Goal: Task Accomplishment & Management: Complete application form

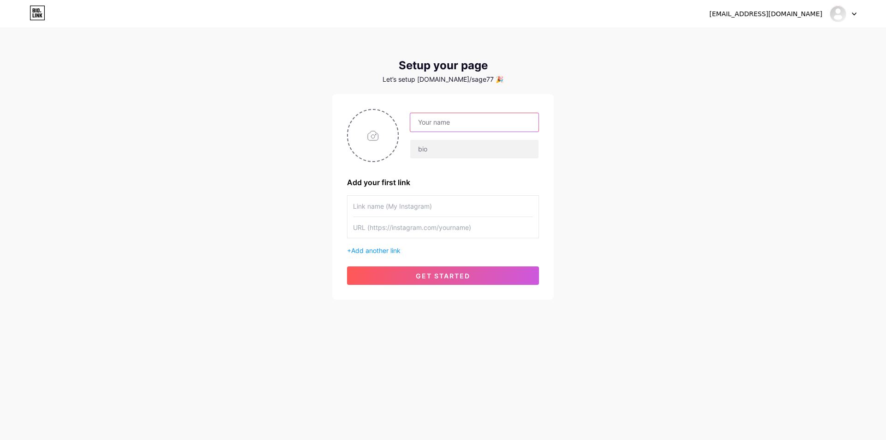
click at [465, 116] on input "text" at bounding box center [474, 122] width 128 height 18
click at [469, 152] on input "text" at bounding box center [474, 149] width 128 height 18
click at [467, 125] on input "SAGE77" at bounding box center [474, 122] width 128 height 18
type input "Sage77"
click at [446, 150] on input "text" at bounding box center [474, 149] width 128 height 18
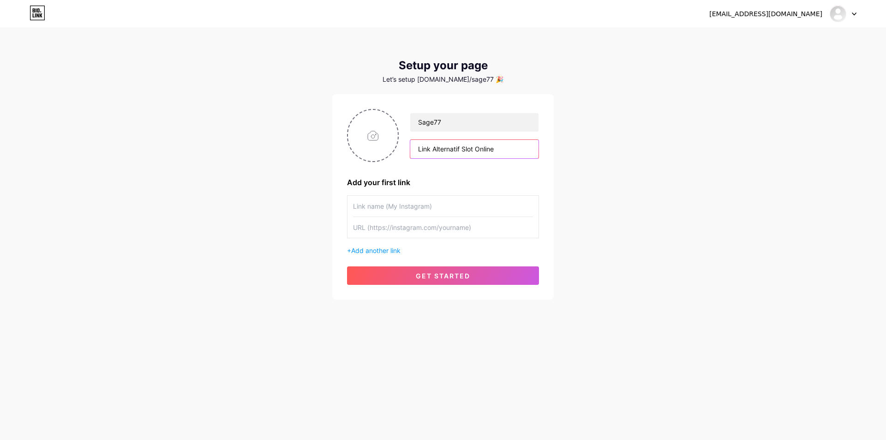
click at [506, 154] on input "Link Alternatif Slot Online" at bounding box center [474, 149] width 128 height 18
type input "Link Alternatif Slot Online SAGE77"
click at [447, 198] on input "text" at bounding box center [443, 206] width 180 height 21
paste input "[URL][DOMAIN_NAME]"
type input "[URL][DOMAIN_NAME]"
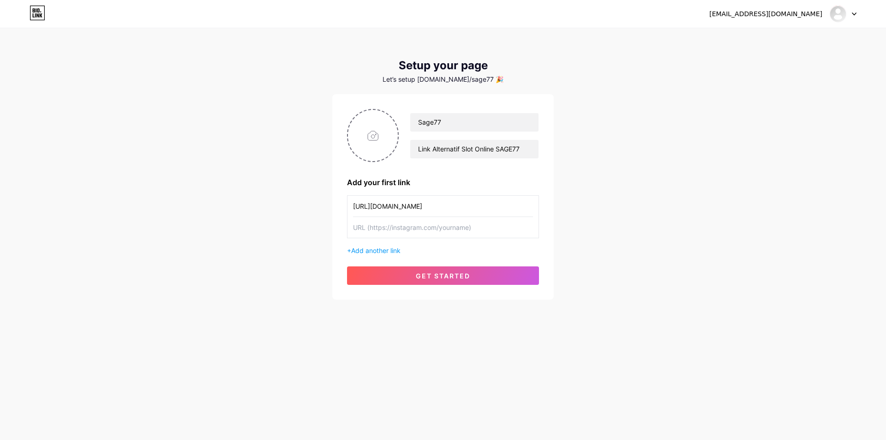
click at [435, 229] on input "text" at bounding box center [443, 227] width 180 height 21
paste input "[URL][DOMAIN_NAME]"
type input "[URL][DOMAIN_NAME]"
click at [498, 209] on input "[URL][DOMAIN_NAME]" at bounding box center [443, 206] width 180 height 21
type input "sage77official_"
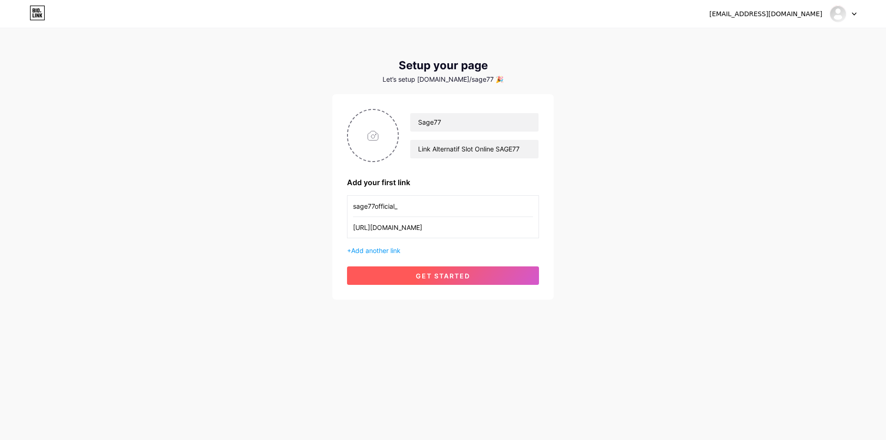
click at [457, 279] on span "get started" at bounding box center [443, 276] width 54 height 8
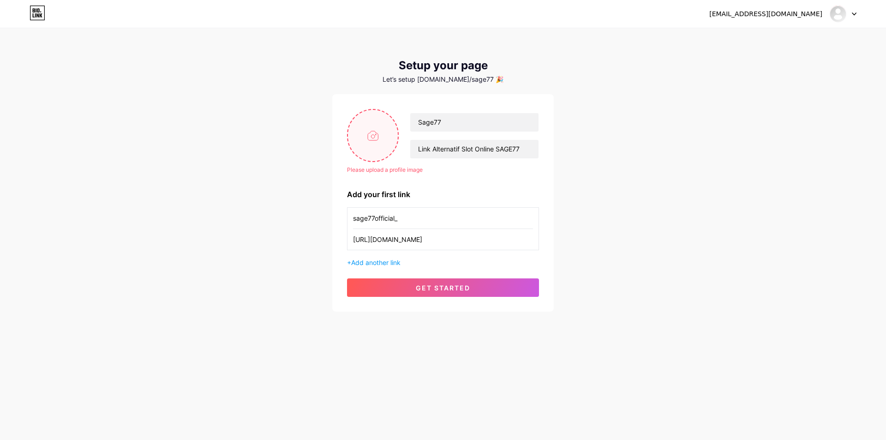
click at [358, 132] on input "file" at bounding box center [373, 135] width 50 height 51
click at [363, 144] on input "file" at bounding box center [373, 135] width 50 height 51
click at [374, 143] on input "file" at bounding box center [373, 135] width 50 height 51
type input "C:\fakepath\photo_2025-07-31_00-40-44.jpg"
drag, startPoint x: 280, startPoint y: 175, endPoint x: 247, endPoint y: 148, distance: 42.5
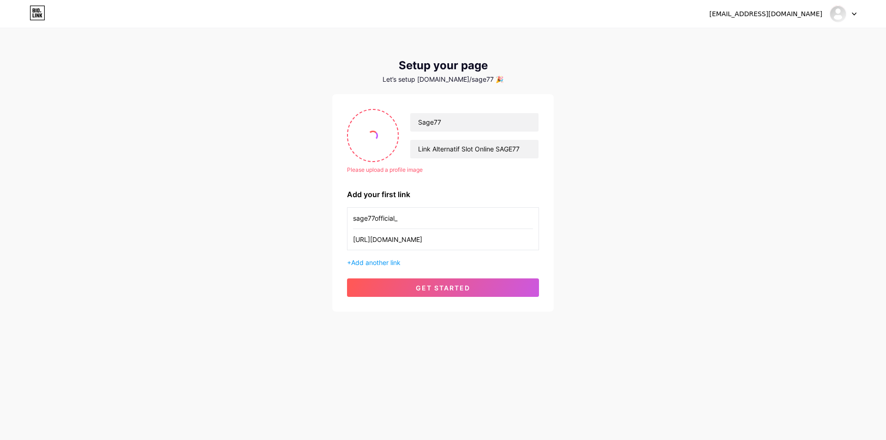
click at [248, 148] on div "mposage77@Gmail.com Dashboard Logout Setup your page Let’s setup bio.link/sage7…" at bounding box center [443, 170] width 886 height 341
click at [262, 142] on div "mposage77@Gmail.com Dashboard Logout Setup your page Let’s setup bio.link/sage7…" at bounding box center [443, 170] width 886 height 341
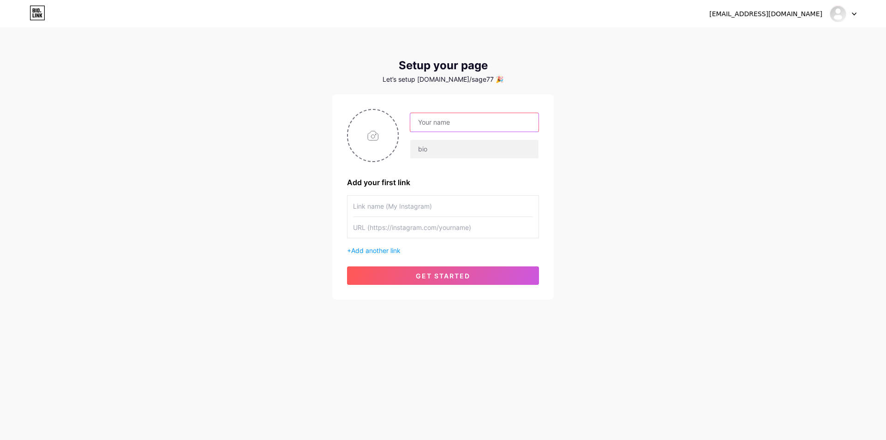
click at [490, 130] on input "text" at bounding box center [474, 122] width 128 height 18
type input "Sage77"
click at [437, 153] on input "text" at bounding box center [474, 149] width 128 height 18
type input "Link Alternatif Slot Online Sage77"
click at [441, 210] on input "text" at bounding box center [443, 206] width 180 height 21
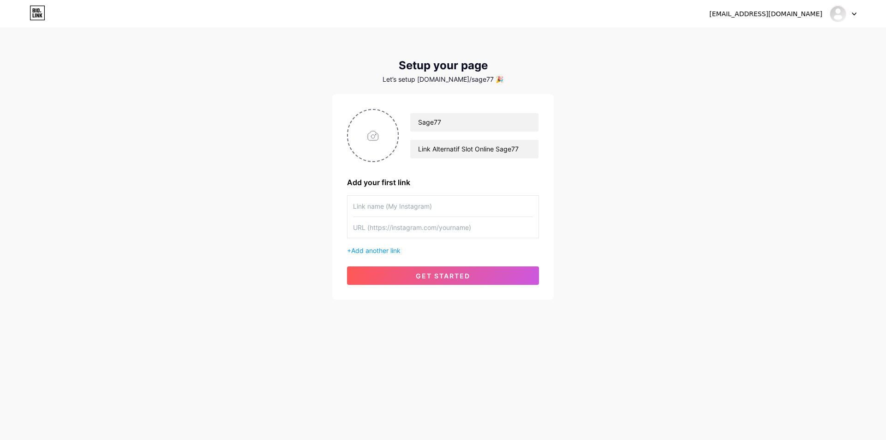
paste input "[URL][DOMAIN_NAME]"
type input "[URL][DOMAIN_NAME]"
click at [437, 230] on input "text" at bounding box center [443, 227] width 180 height 21
paste input "[URL][DOMAIN_NAME]"
type input "[URL][DOMAIN_NAME]"
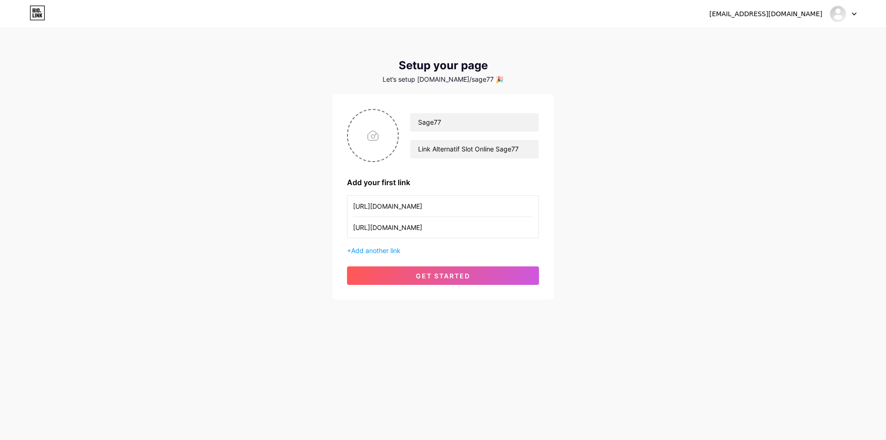
click at [504, 214] on input "[URL][DOMAIN_NAME]" at bounding box center [443, 206] width 180 height 21
type input "sage77official_"
click at [375, 136] on input "file" at bounding box center [373, 135] width 50 height 51
type input "C:\fakepath\photo_2025-07-31_00-40-44.jpg"
